Goal: Information Seeking & Learning: Learn about a topic

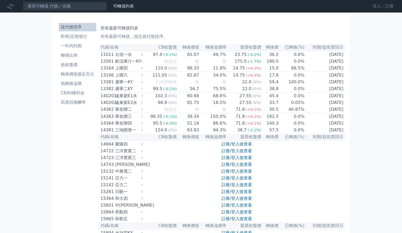
click at [379, 7] on link "登入／註冊" at bounding box center [382, 6] width 29 height 8
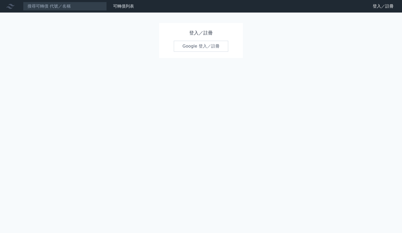
click at [205, 46] on link "Google 登入／註冊" at bounding box center [201, 46] width 54 height 11
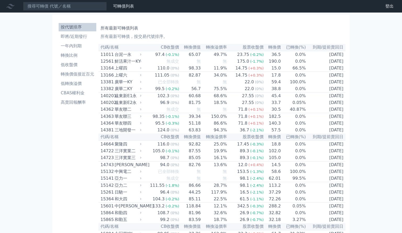
click at [326, 48] on th "到期/提前賣回日" at bounding box center [326, 47] width 40 height 7
click at [327, 48] on th "到期/提前賣回日" at bounding box center [326, 47] width 40 height 7
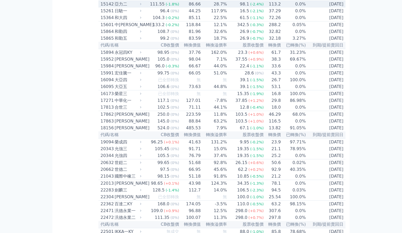
scroll to position [198, 0]
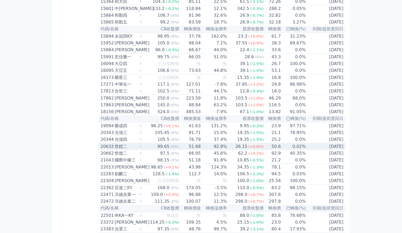
click at [340, 150] on td "[DATE]" at bounding box center [326, 146] width 40 height 7
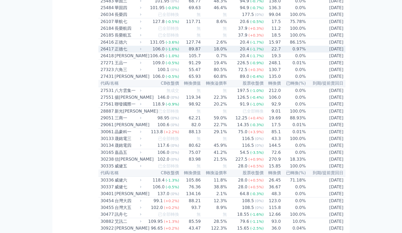
scroll to position [763, 0]
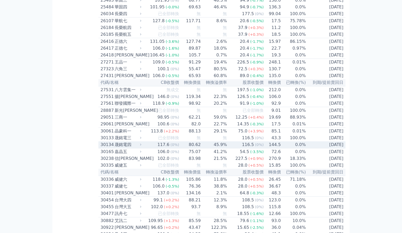
click at [239, 149] on td "116.5 (0%)" at bounding box center [245, 145] width 37 height 7
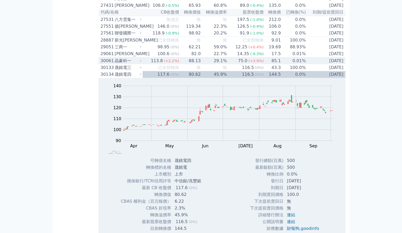
scroll to position [876, 0]
